Goal: Browse casually

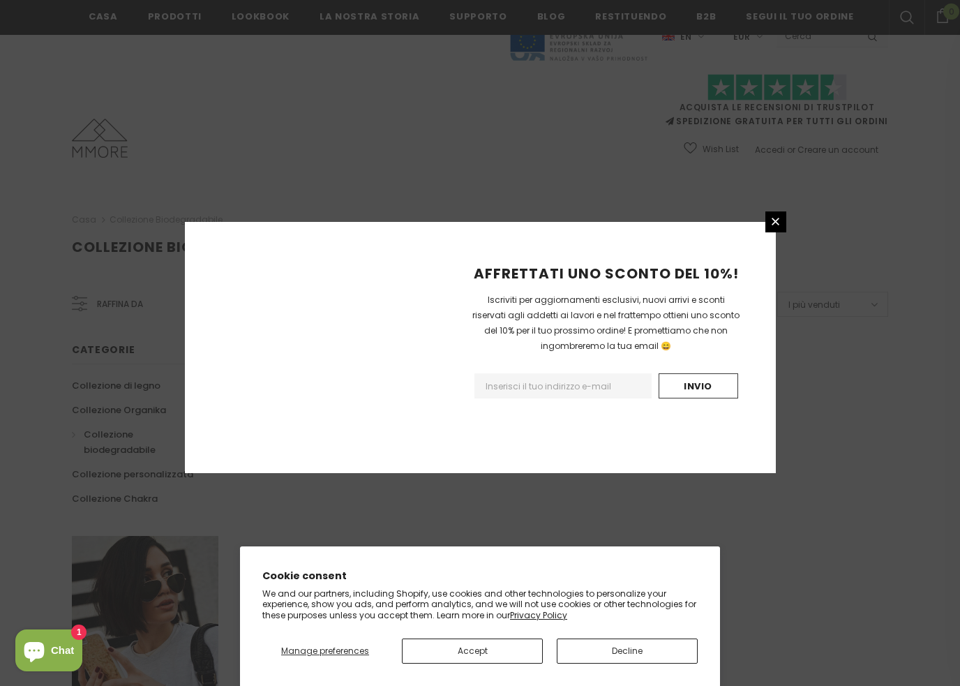
scroll to position [744, 0]
